Goal: Task Accomplishment & Management: Manage account settings

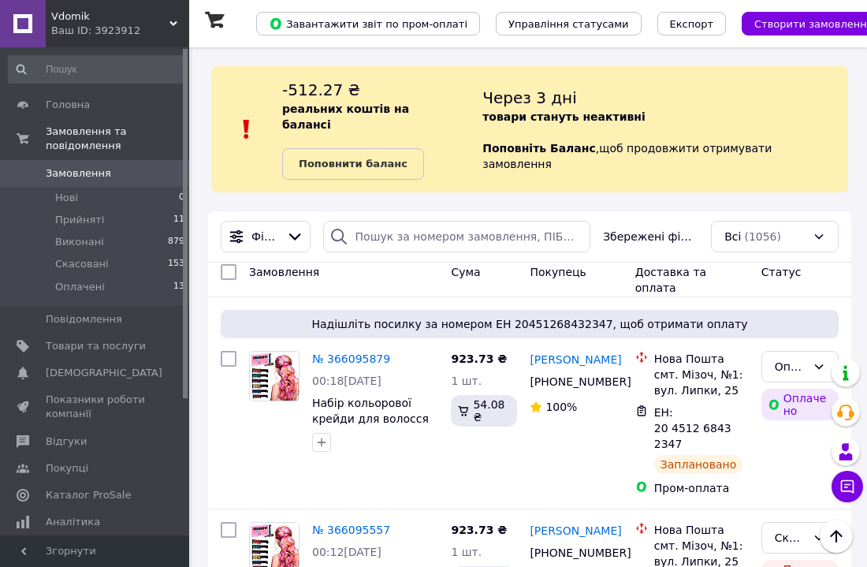
scroll to position [1893, 0]
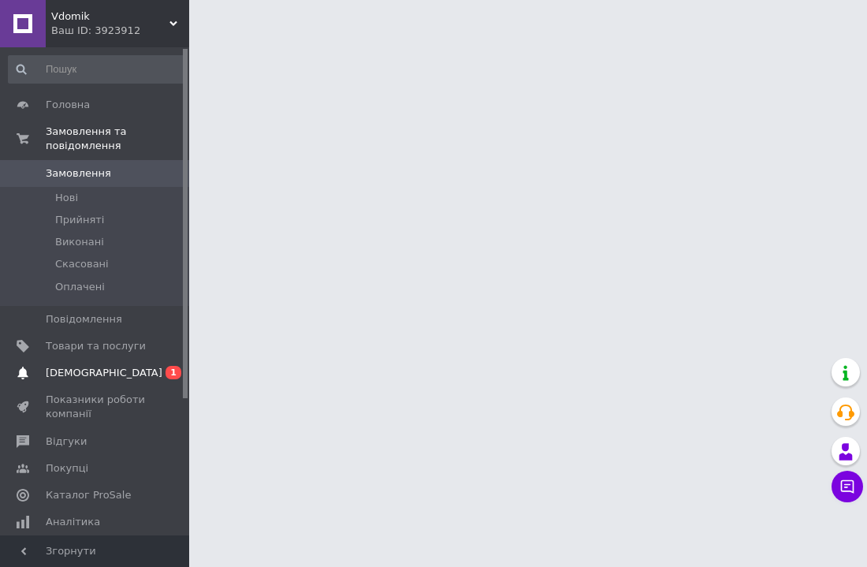
click at [173, 372] on span "1" at bounding box center [174, 372] width 16 height 13
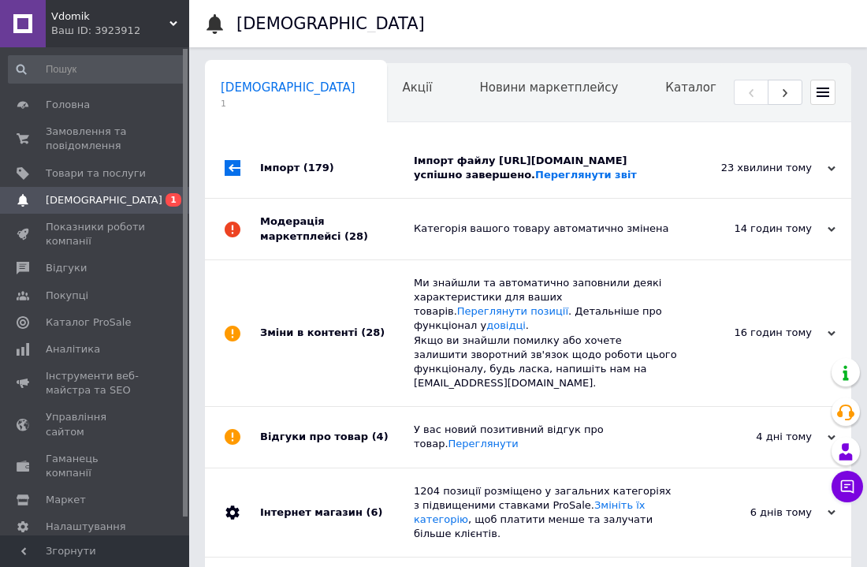
scroll to position [0, 8]
click at [830, 173] on icon at bounding box center [832, 169] width 8 height 8
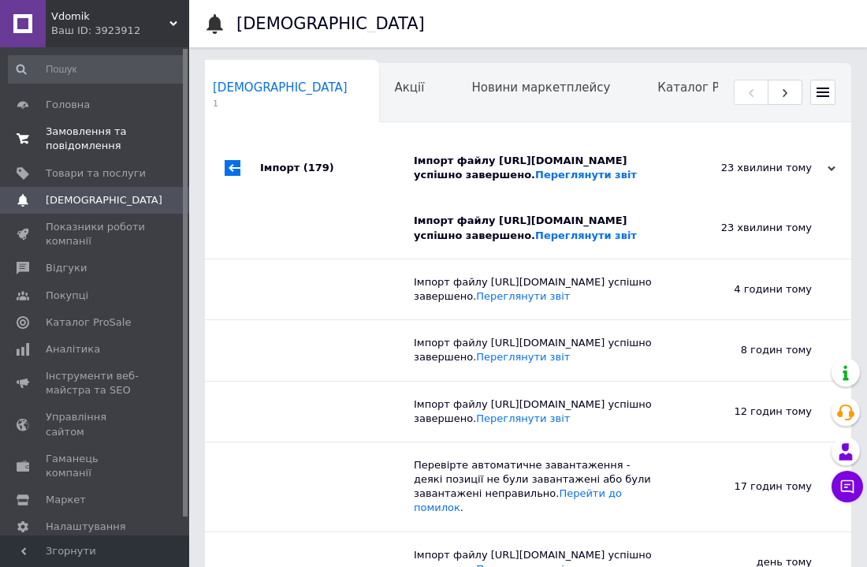
click at [76, 132] on span "Замовлення та повідомлення" at bounding box center [96, 139] width 100 height 28
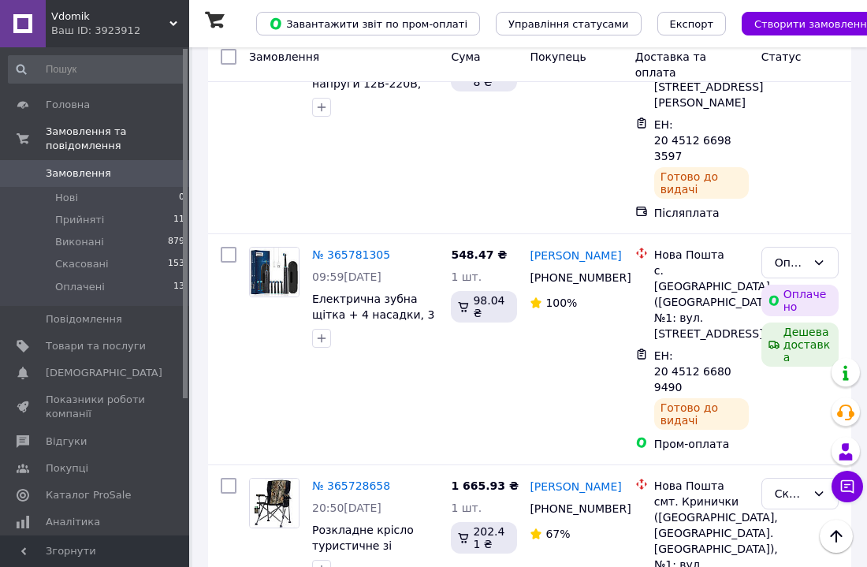
scroll to position [2176, 0]
